Goal: Task Accomplishment & Management: Manage account settings

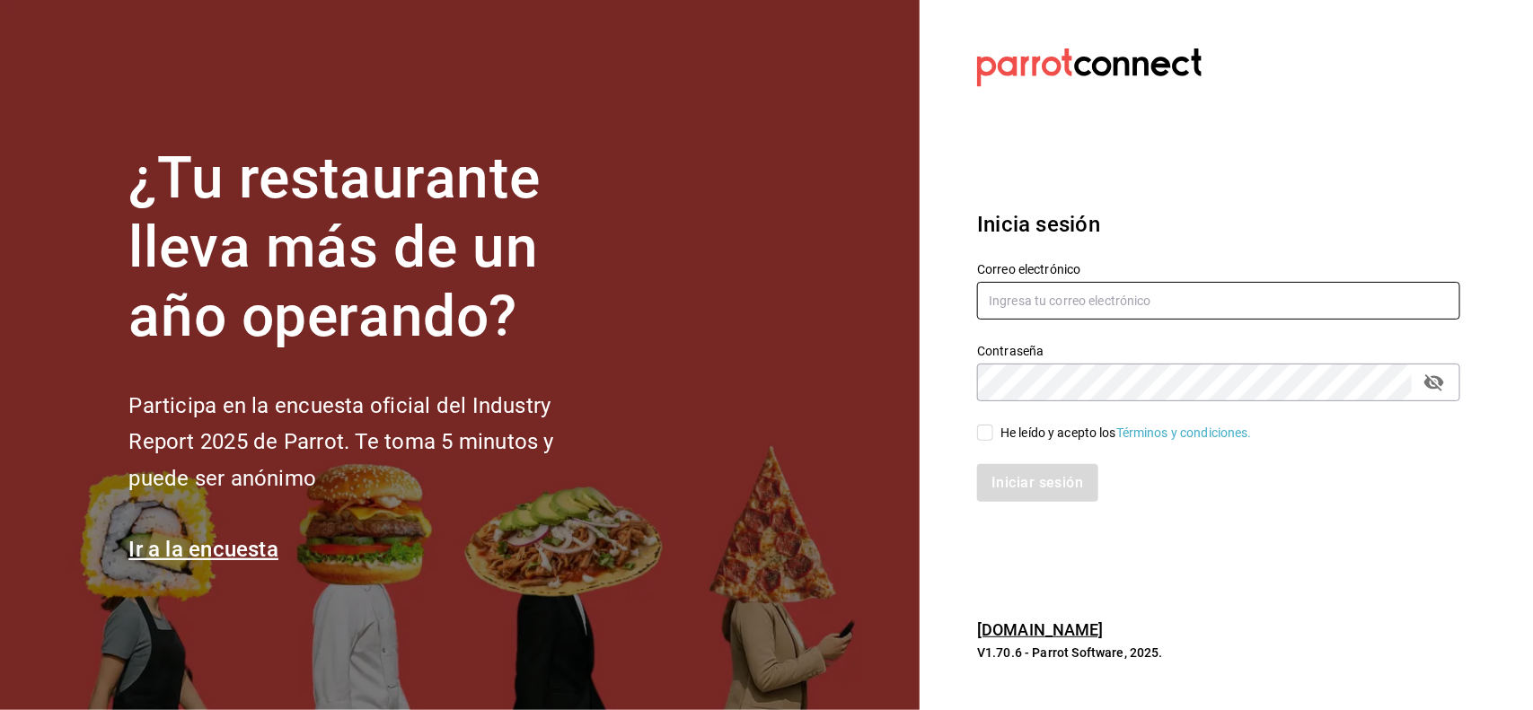
click at [1249, 314] on input "text" at bounding box center [1218, 301] width 483 height 38
type input "[PERSON_NAME][EMAIL_ADDRESS][PERSON_NAME][DOMAIN_NAME]"
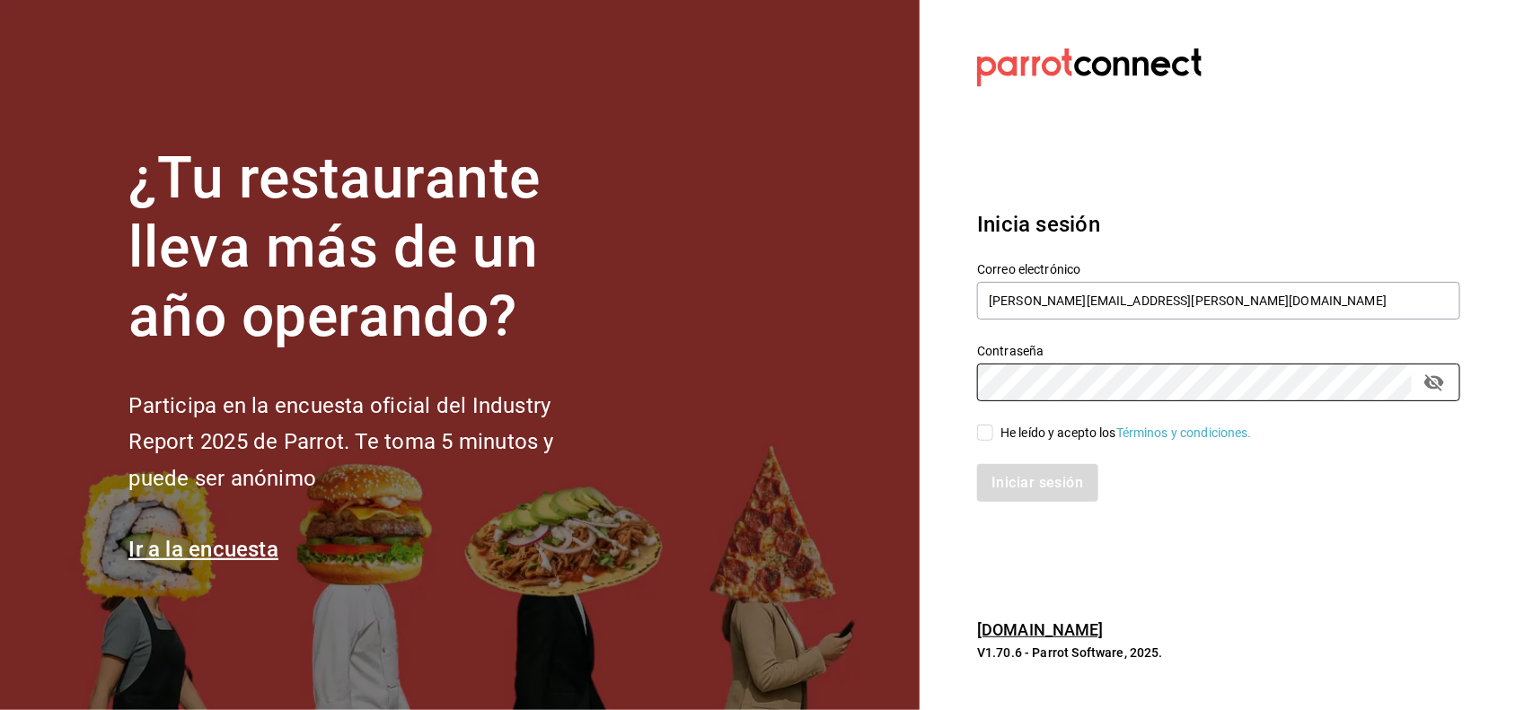
click at [1043, 446] on div "Iniciar sesión" at bounding box center [1208, 472] width 505 height 59
click at [1055, 431] on div "He leído y acepto los Términos y condiciones." at bounding box center [1126, 433] width 251 height 19
click at [993, 431] on input "He leído y acepto los Términos y condiciones." at bounding box center [985, 433] width 16 height 16
checkbox input "true"
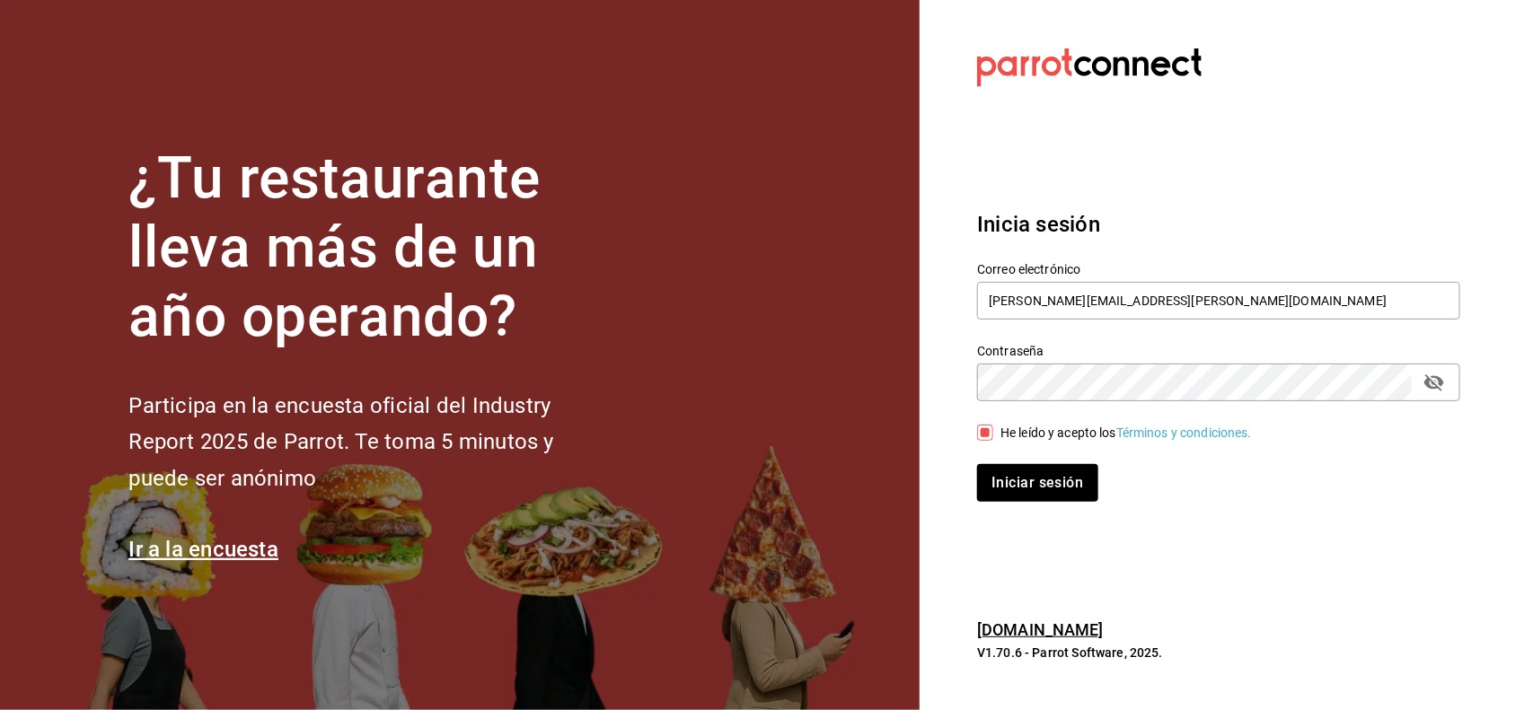
click at [1416, 383] on div "Contraseña" at bounding box center [1218, 383] width 483 height 38
click at [1428, 383] on icon "passwordField" at bounding box center [1434, 383] width 20 height 17
click at [1048, 483] on button "Iniciar sesión" at bounding box center [1038, 483] width 122 height 38
